Goal: Navigation & Orientation: Find specific page/section

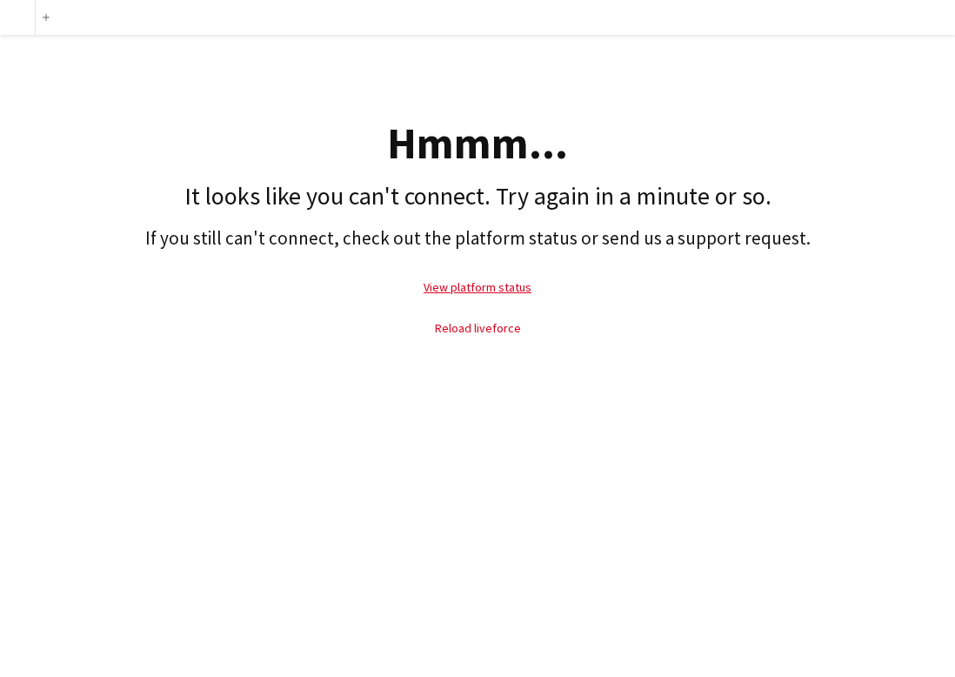
click at [505, 326] on link "Reload liveforce" at bounding box center [478, 328] width 86 height 16
click at [486, 323] on link "Reload liveforce" at bounding box center [478, 328] width 86 height 16
